Goal: Task Accomplishment & Management: Manage account settings

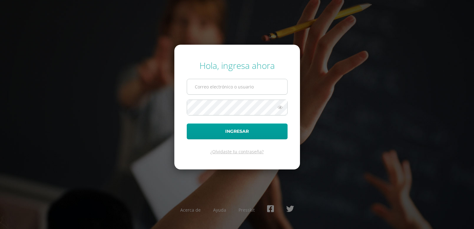
click at [239, 87] on input "text" at bounding box center [237, 86] width 100 height 15
click at [346, 79] on div "Hola, ingresa ahora Ingresar ¿Olvidaste tu contraseña? Acerca de Ayuda Presskit" at bounding box center [237, 115] width 400 height 120
type input "[EMAIL_ADDRESS][DOMAIN_NAME]"
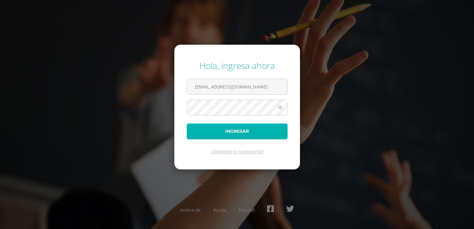
click at [218, 136] on button "Ingresar" at bounding box center [237, 131] width 101 height 16
